Goal: Use online tool/utility: Utilize a website feature to perform a specific function

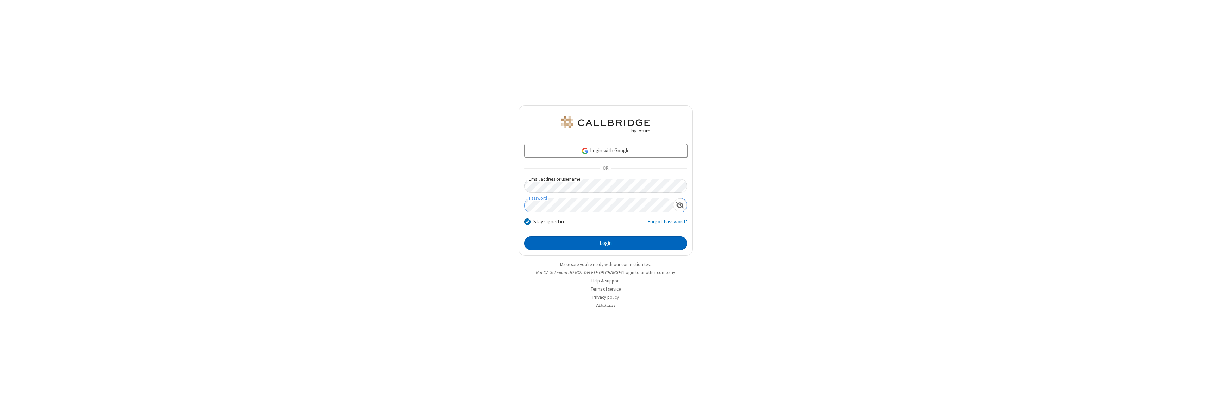
click at [605, 243] on button "Login" at bounding box center [605, 244] width 163 height 14
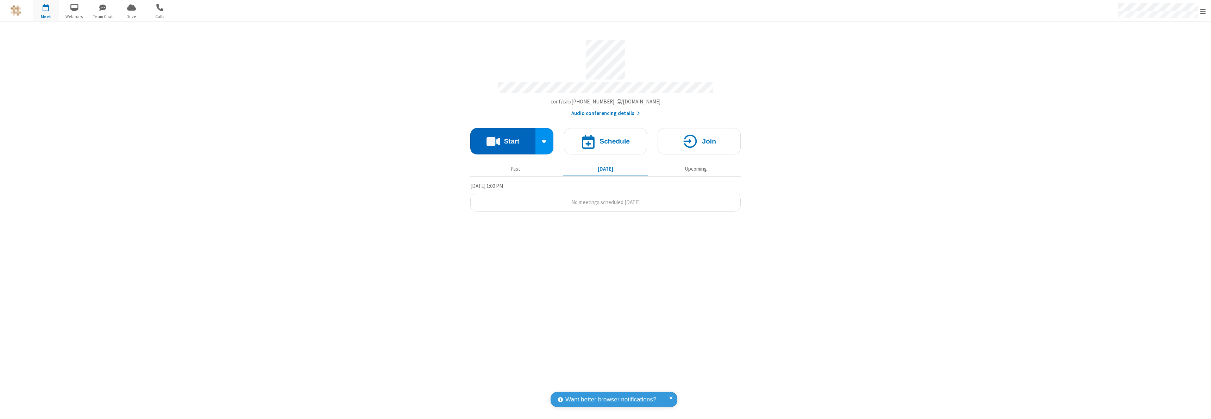
click at [503, 138] on button "Start" at bounding box center [502, 141] width 65 height 26
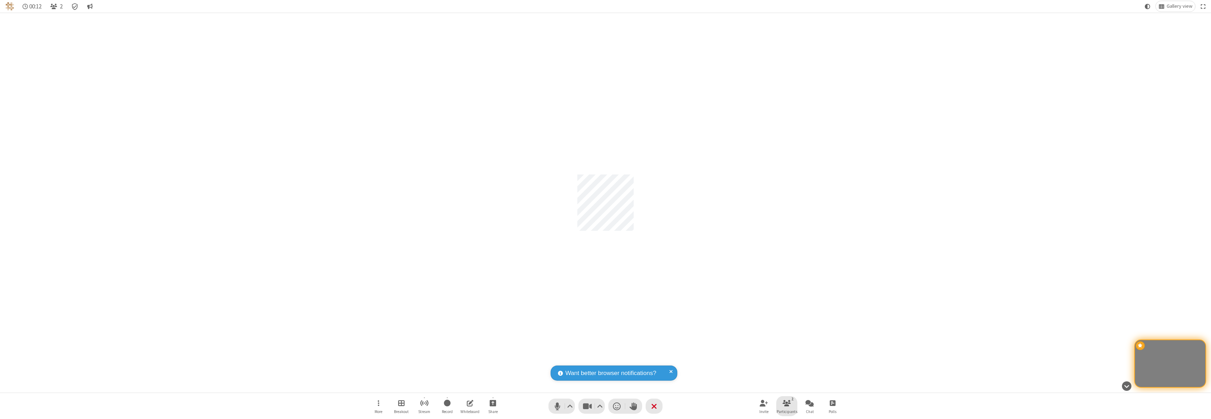
click at [787, 411] on span "Participants" at bounding box center [786, 412] width 21 height 4
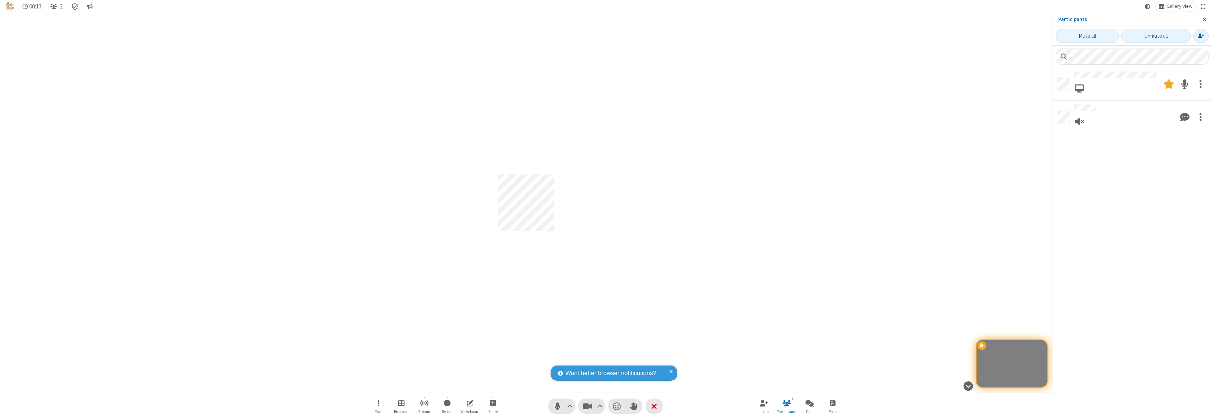
click at [1204, 19] on span "Close sidebar" at bounding box center [1204, 20] width 4 height 6
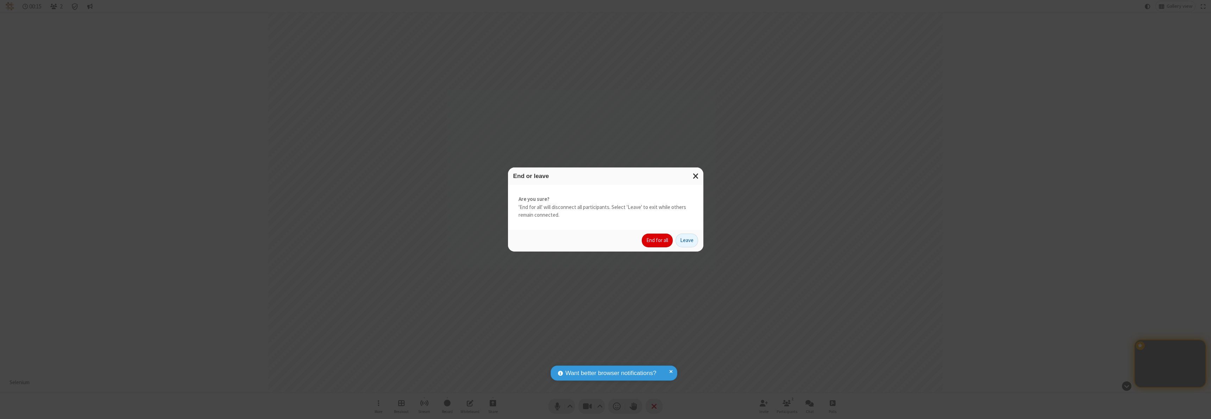
click at [658, 240] on button "End for all" at bounding box center [657, 241] width 31 height 14
